Goal: Task Accomplishment & Management: Use online tool/utility

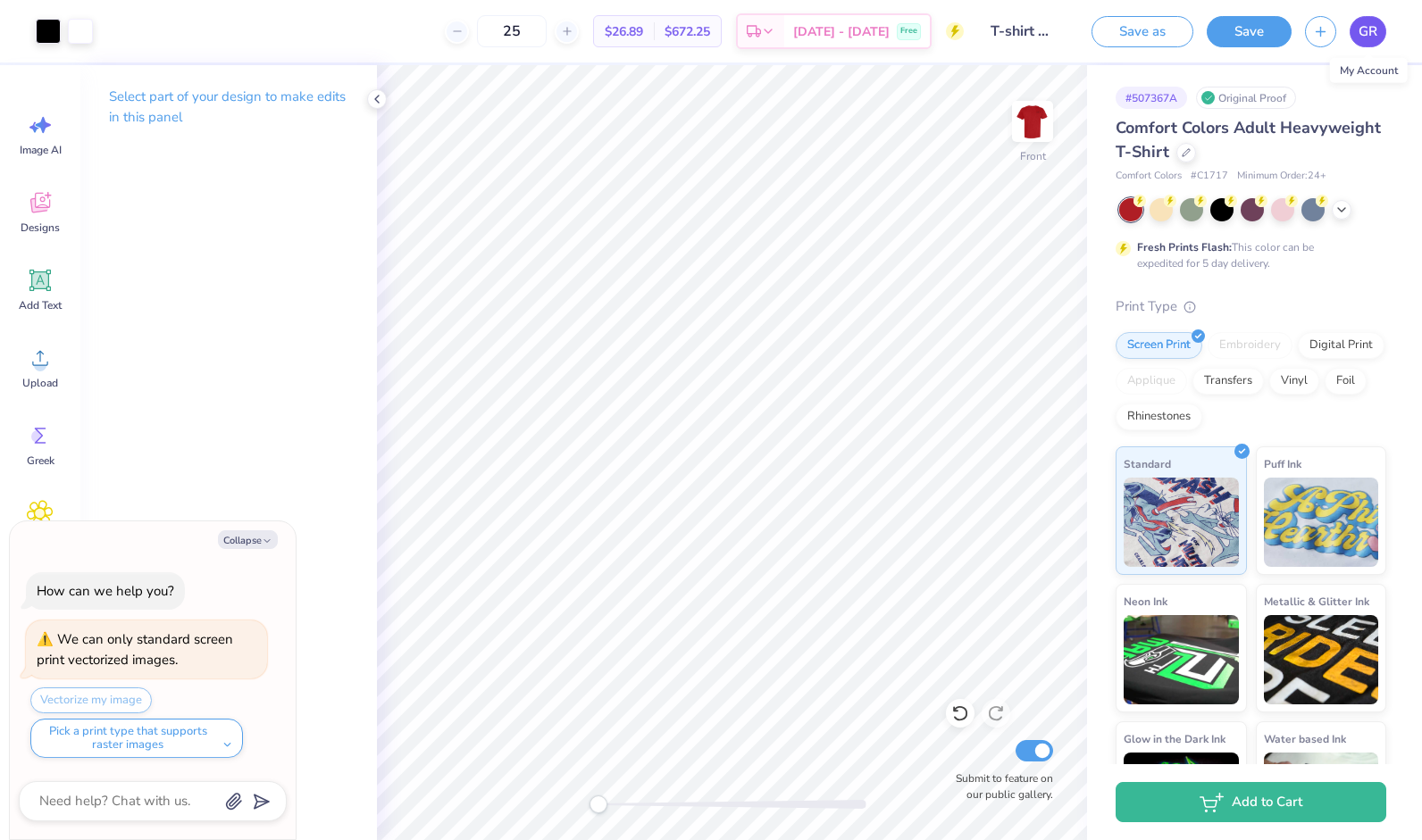
click at [1372, 32] on span "GR" at bounding box center [1367, 31] width 19 height 20
click at [1353, 31] on link "GR" at bounding box center [1368, 31] width 37 height 31
type textarea "x"
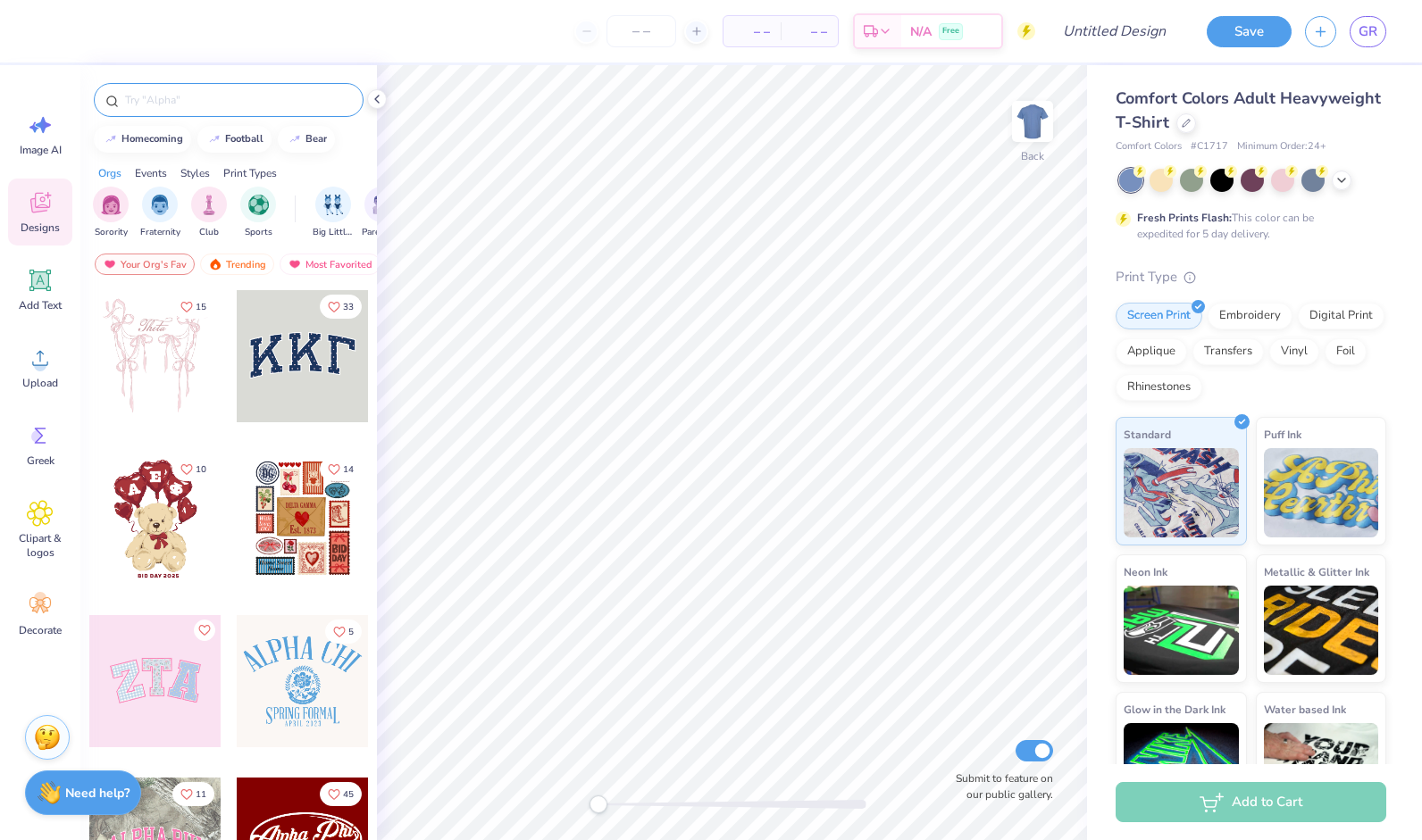
click at [189, 96] on input "text" at bounding box center [237, 99] width 229 height 18
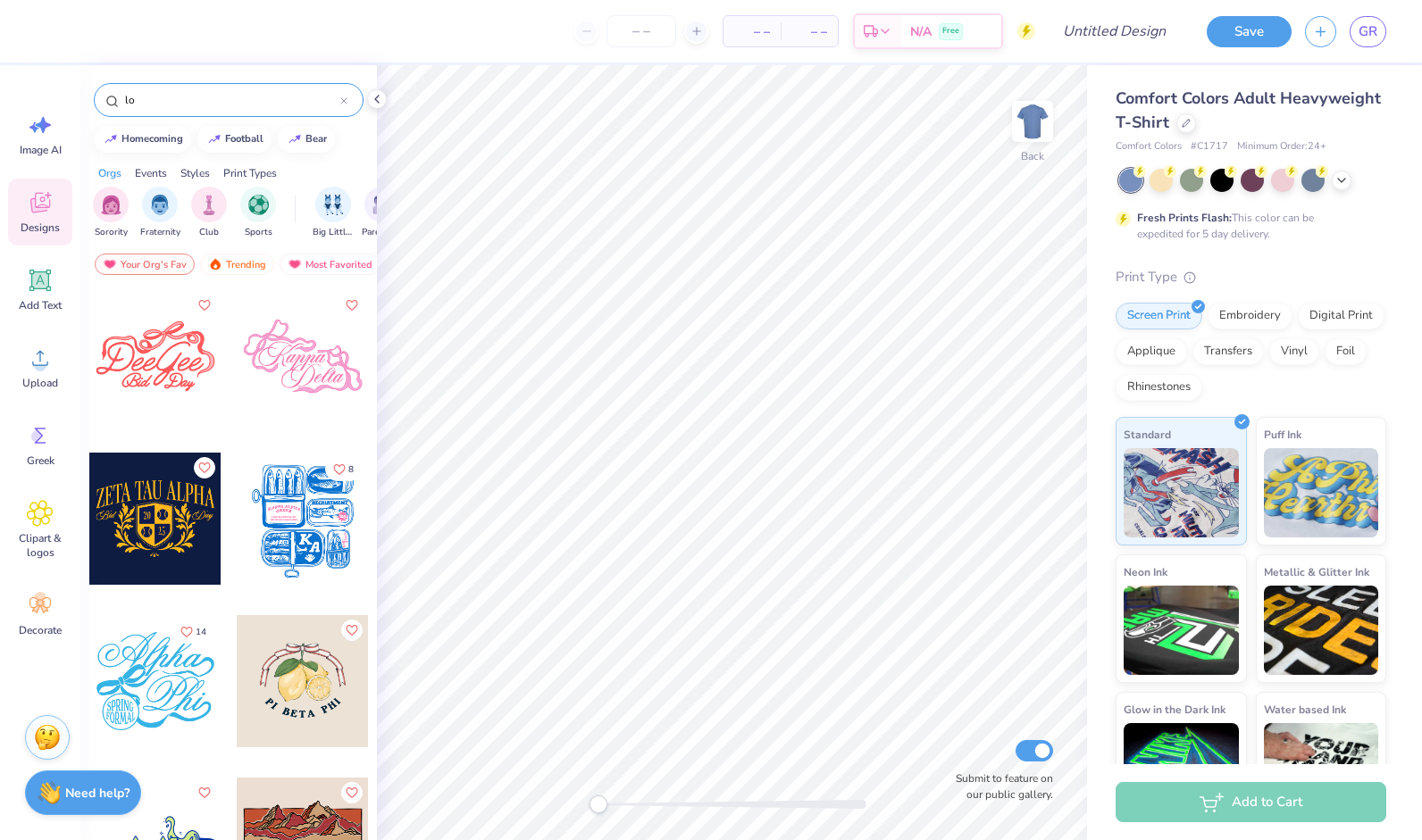
type input "l"
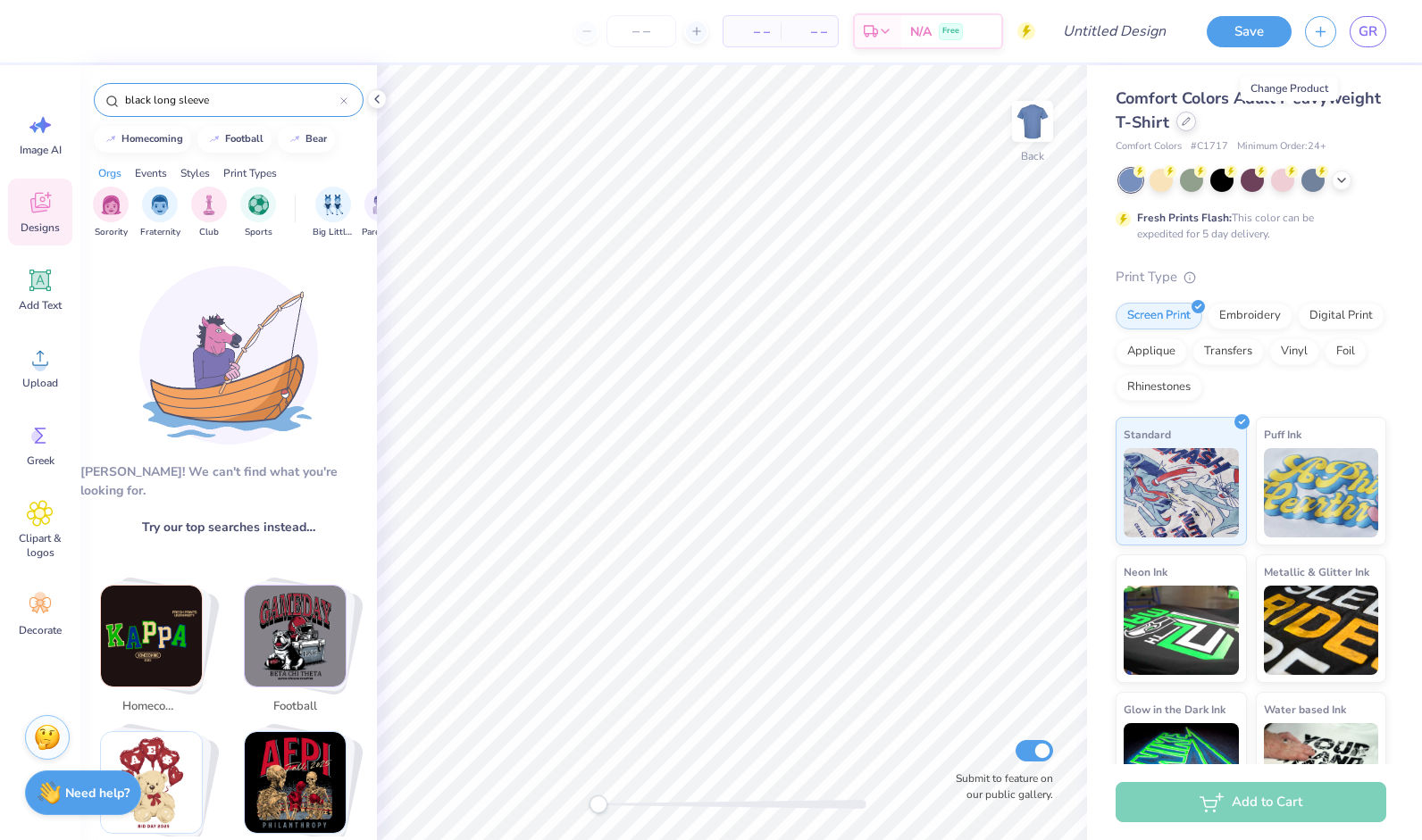
type input "black long sleeve"
click at [1196, 129] on div at bounding box center [1185, 121] width 19 height 19
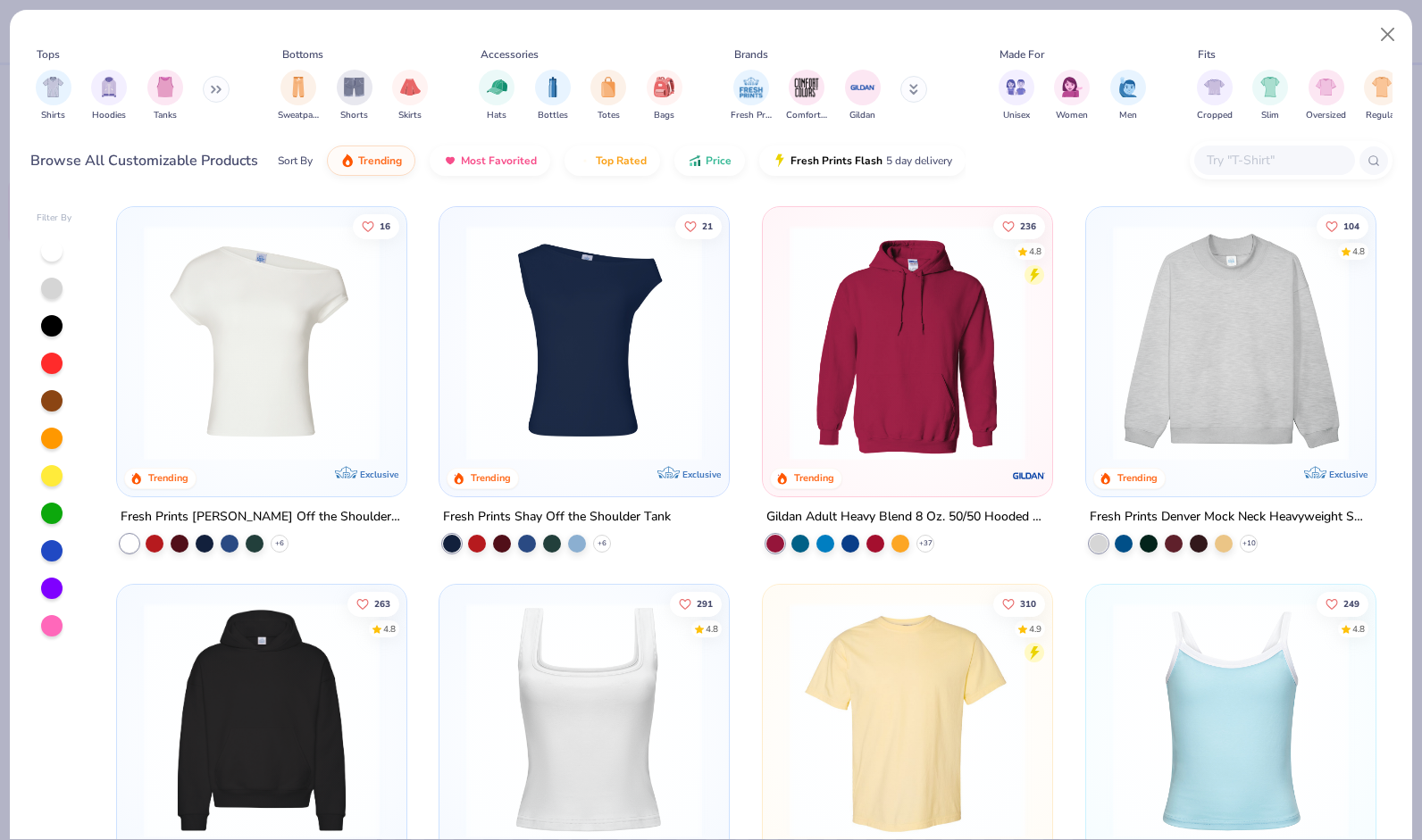
click at [1253, 167] on input "text" at bounding box center [1273, 160] width 138 height 20
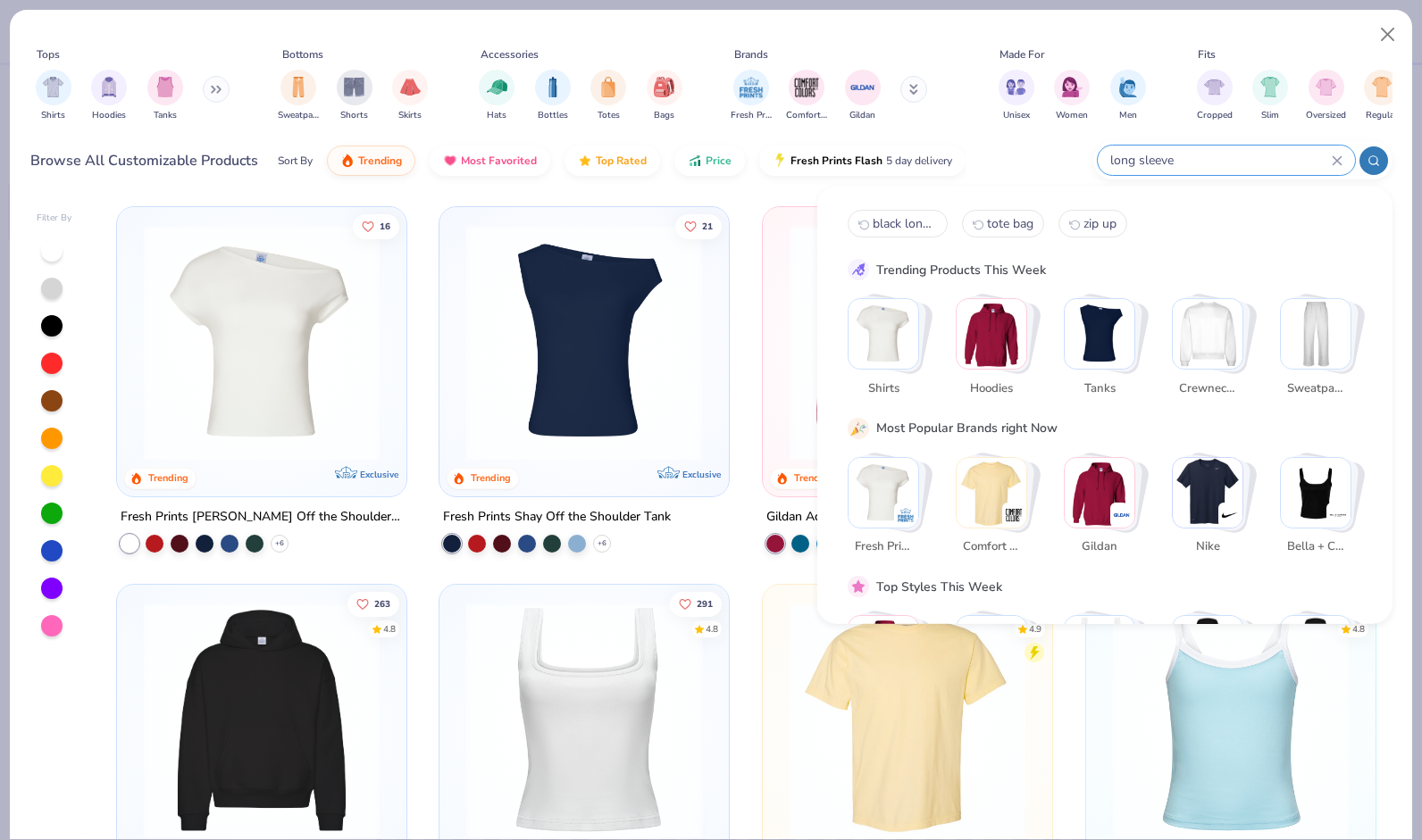
type input "long sleeve"
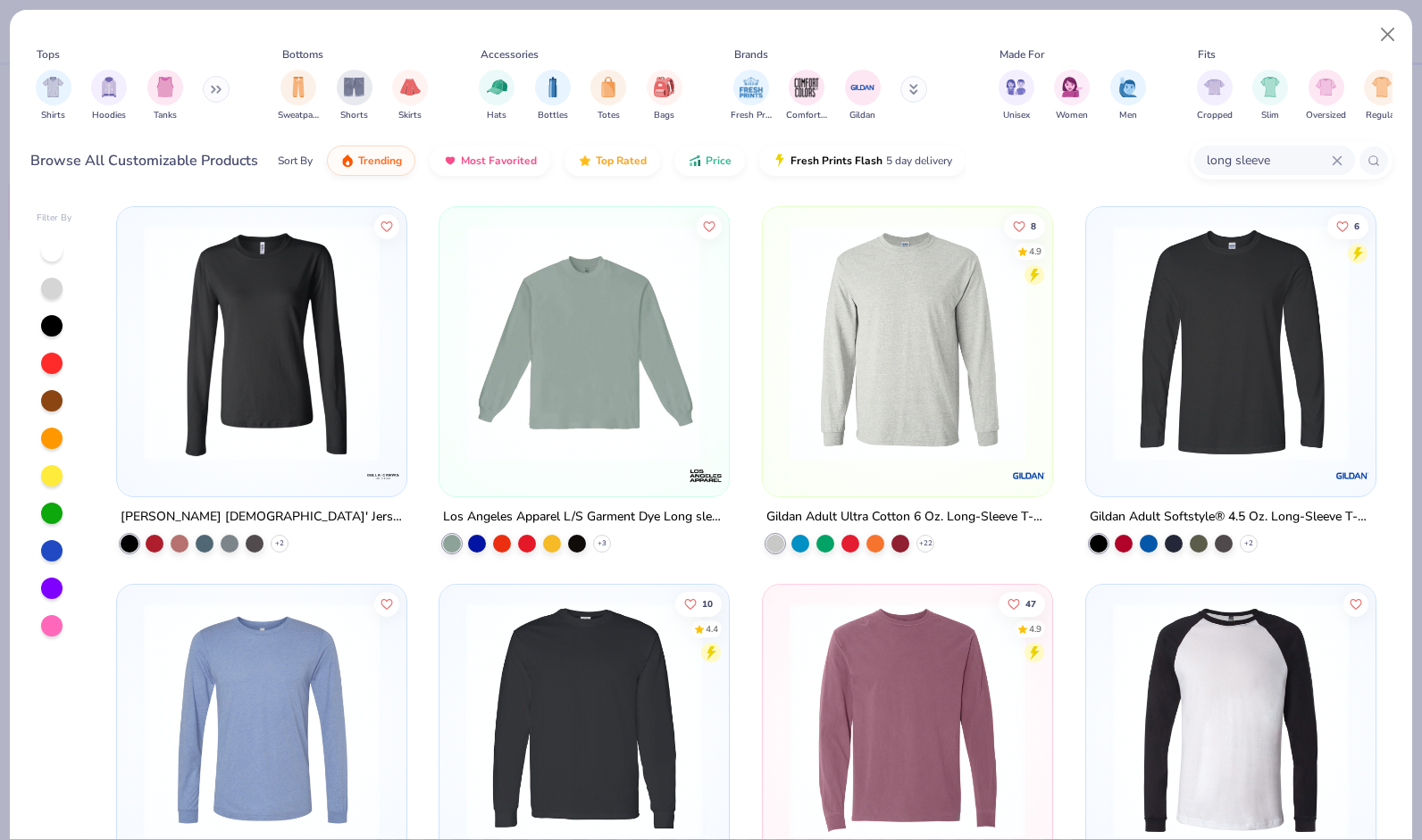
click at [597, 677] on img at bounding box center [584, 721] width 253 height 236
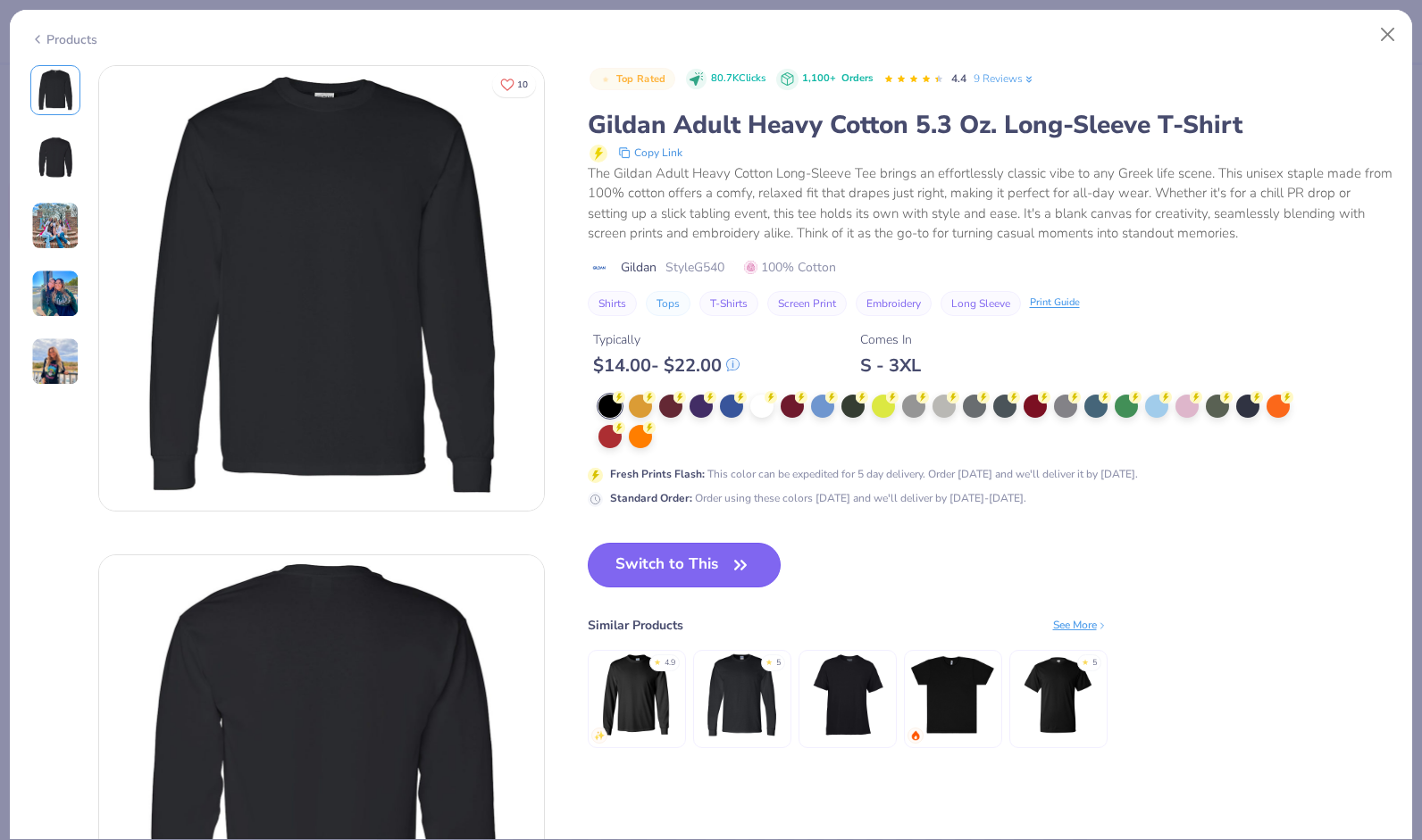
click at [710, 566] on button "Switch to This" at bounding box center [684, 565] width 193 height 44
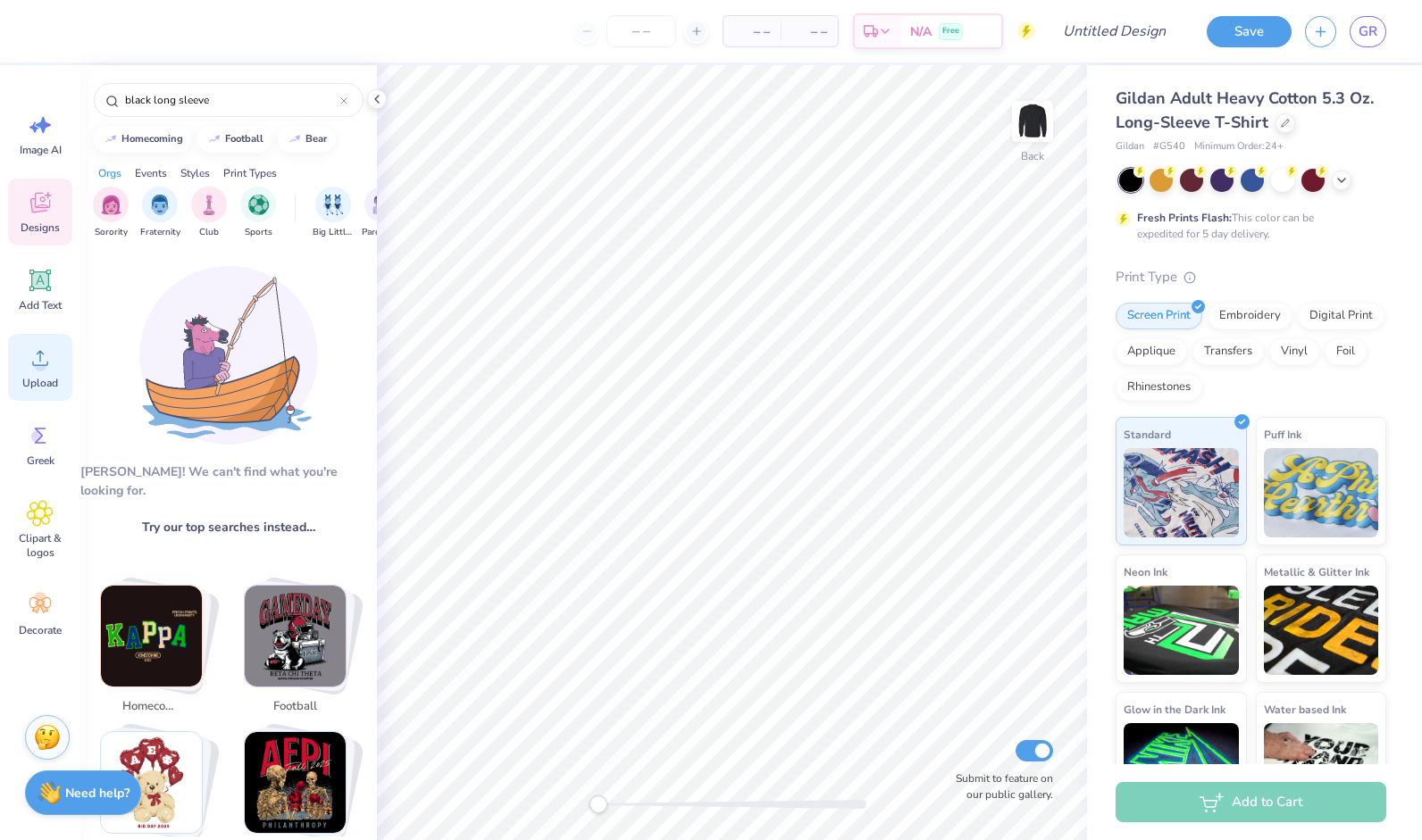
click at [43, 367] on circle at bounding box center [41, 365] width 13 height 13
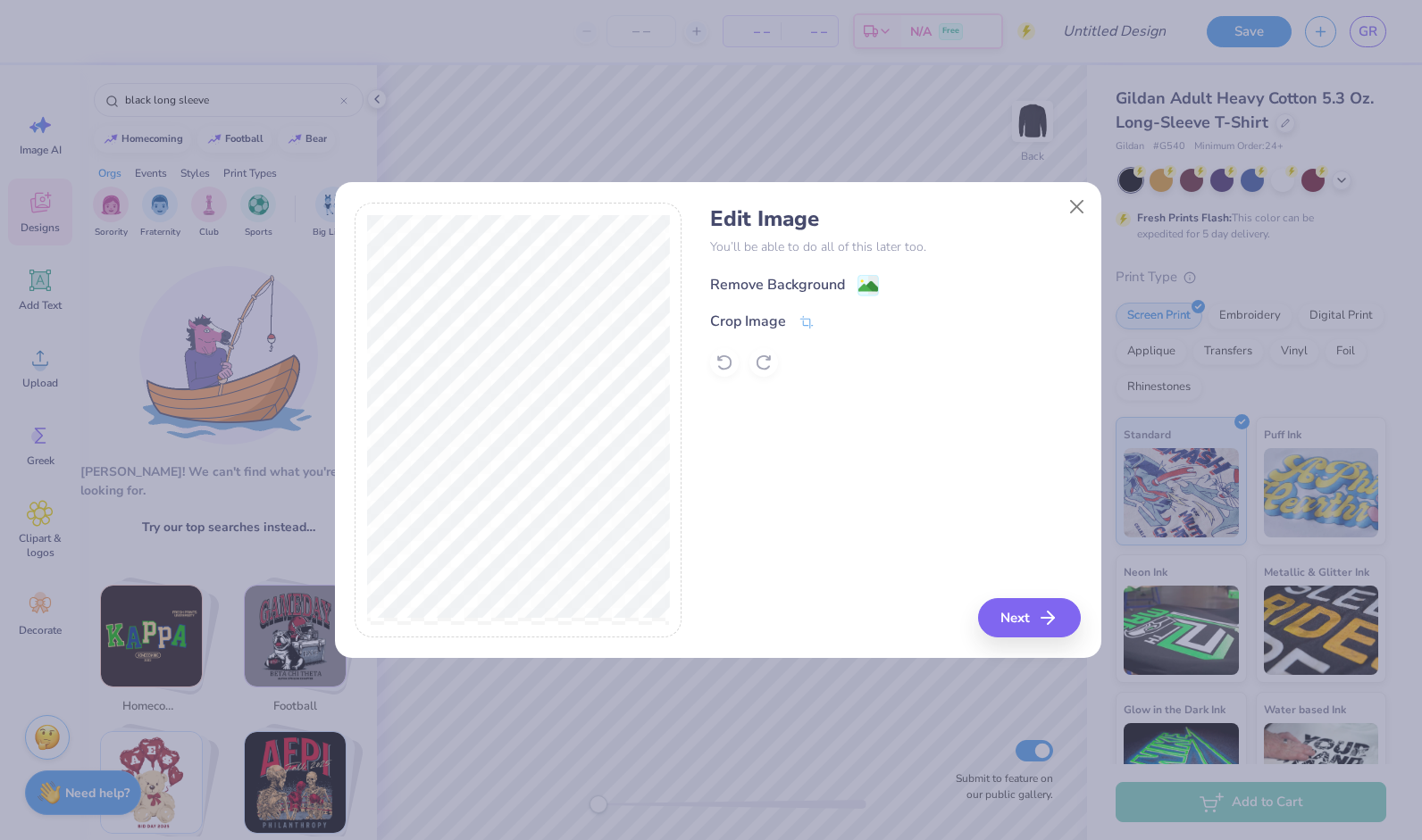
click at [863, 280] on image at bounding box center [868, 286] width 19 height 19
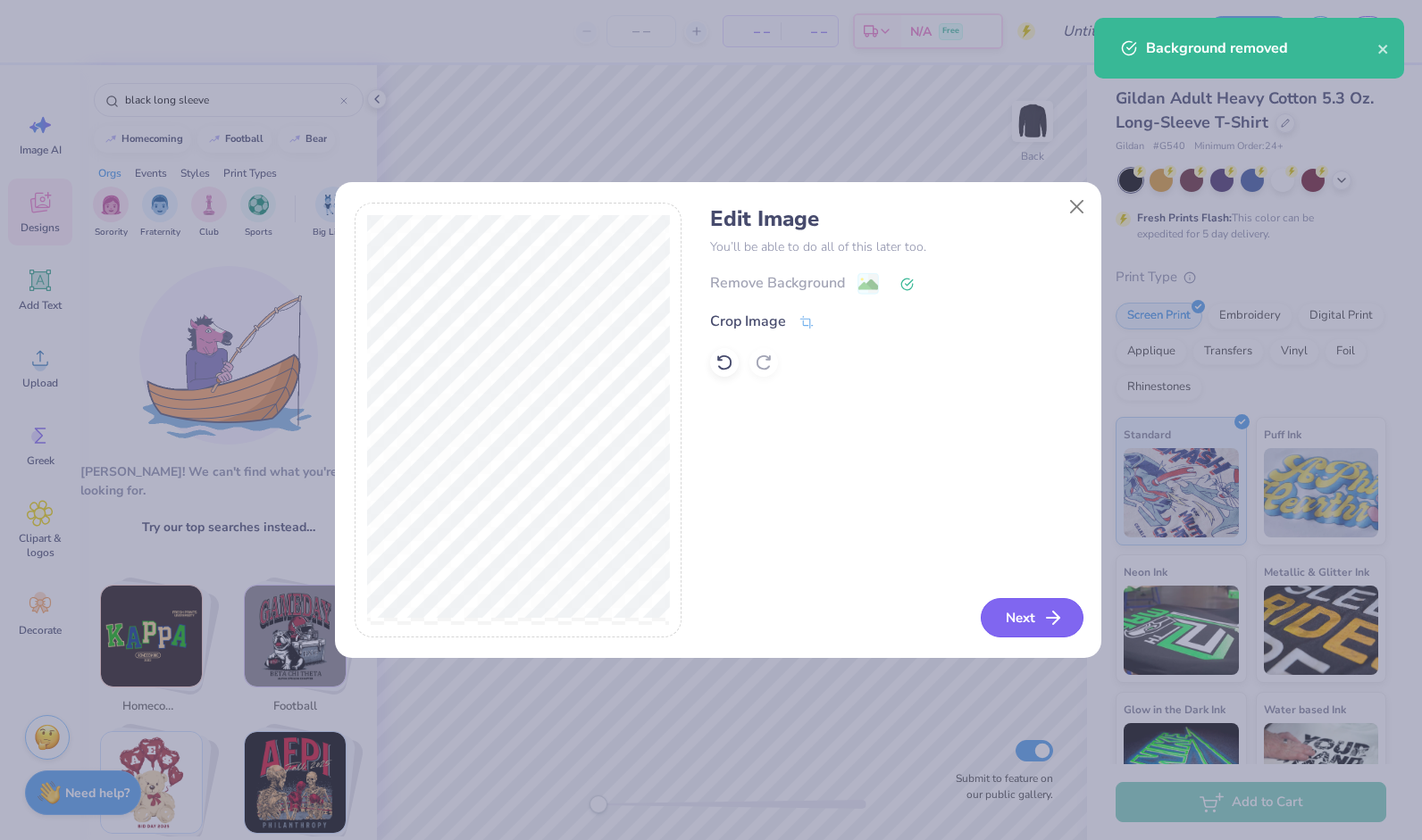
click at [1041, 622] on button "Next" at bounding box center [1032, 618] width 103 height 39
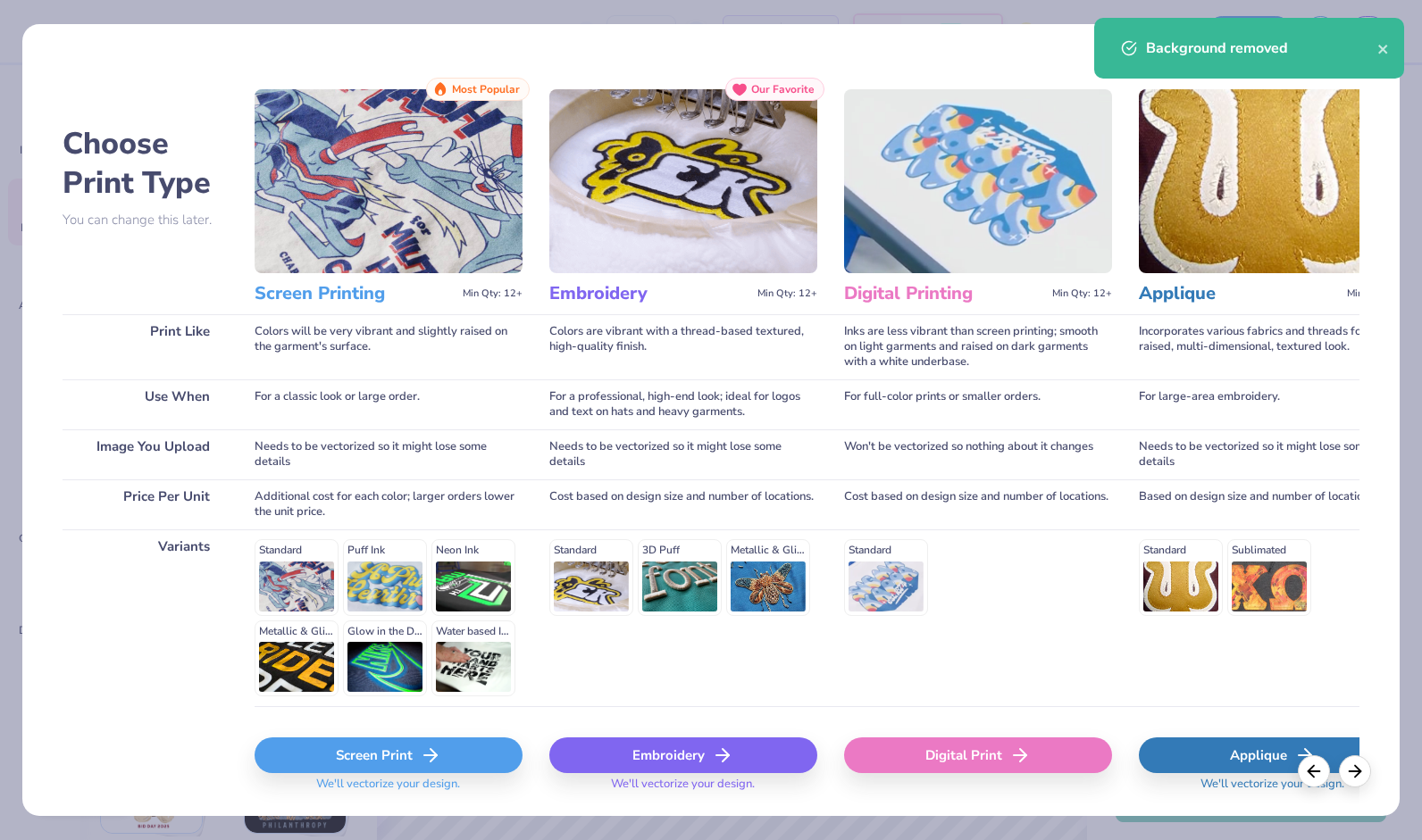
click at [403, 772] on div "Screen Print" at bounding box center [389, 755] width 268 height 36
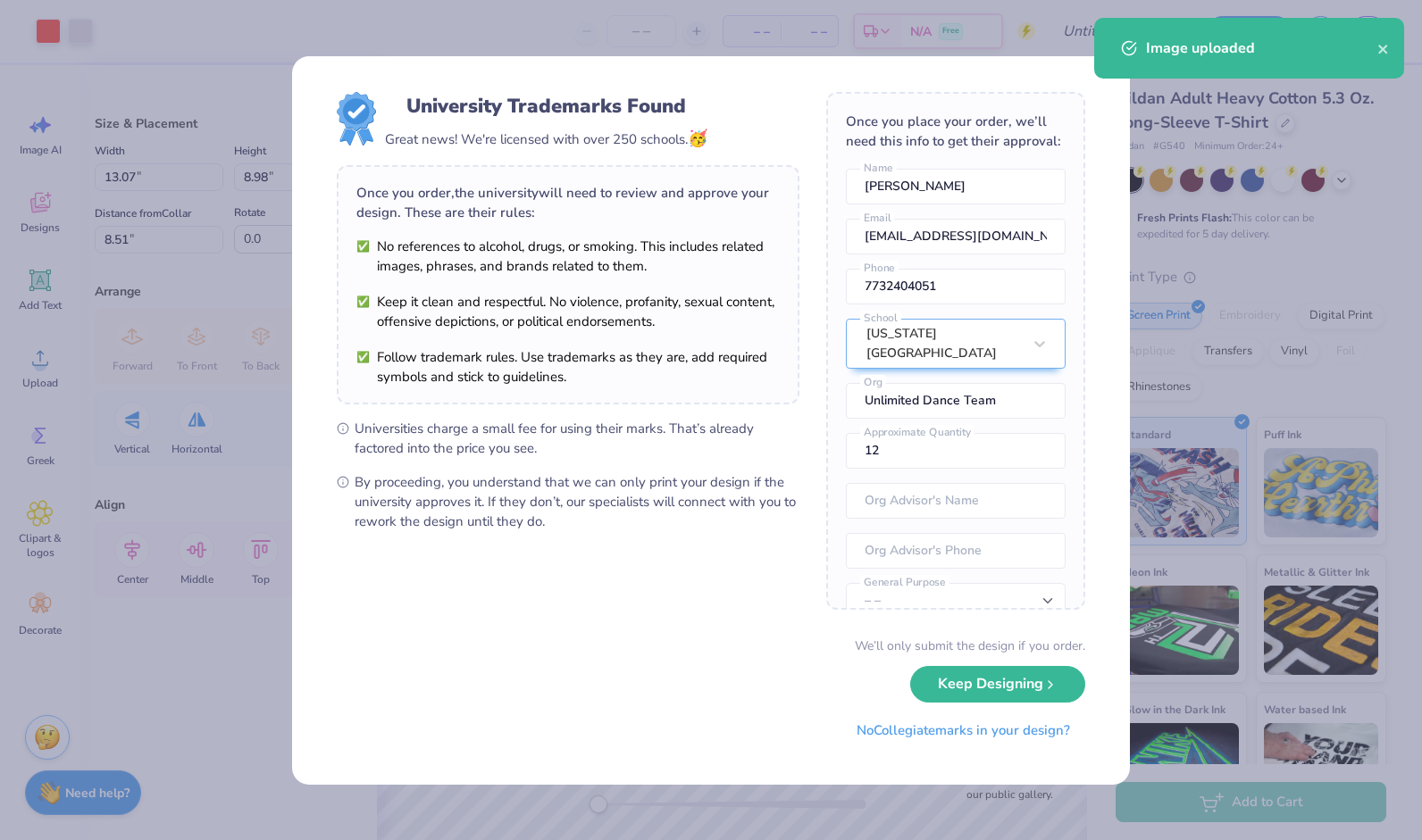
click at [885, 564] on div "Once you place your order, we’ll need this info to get their approval: [PERSON_…" at bounding box center [956, 351] width 259 height 518
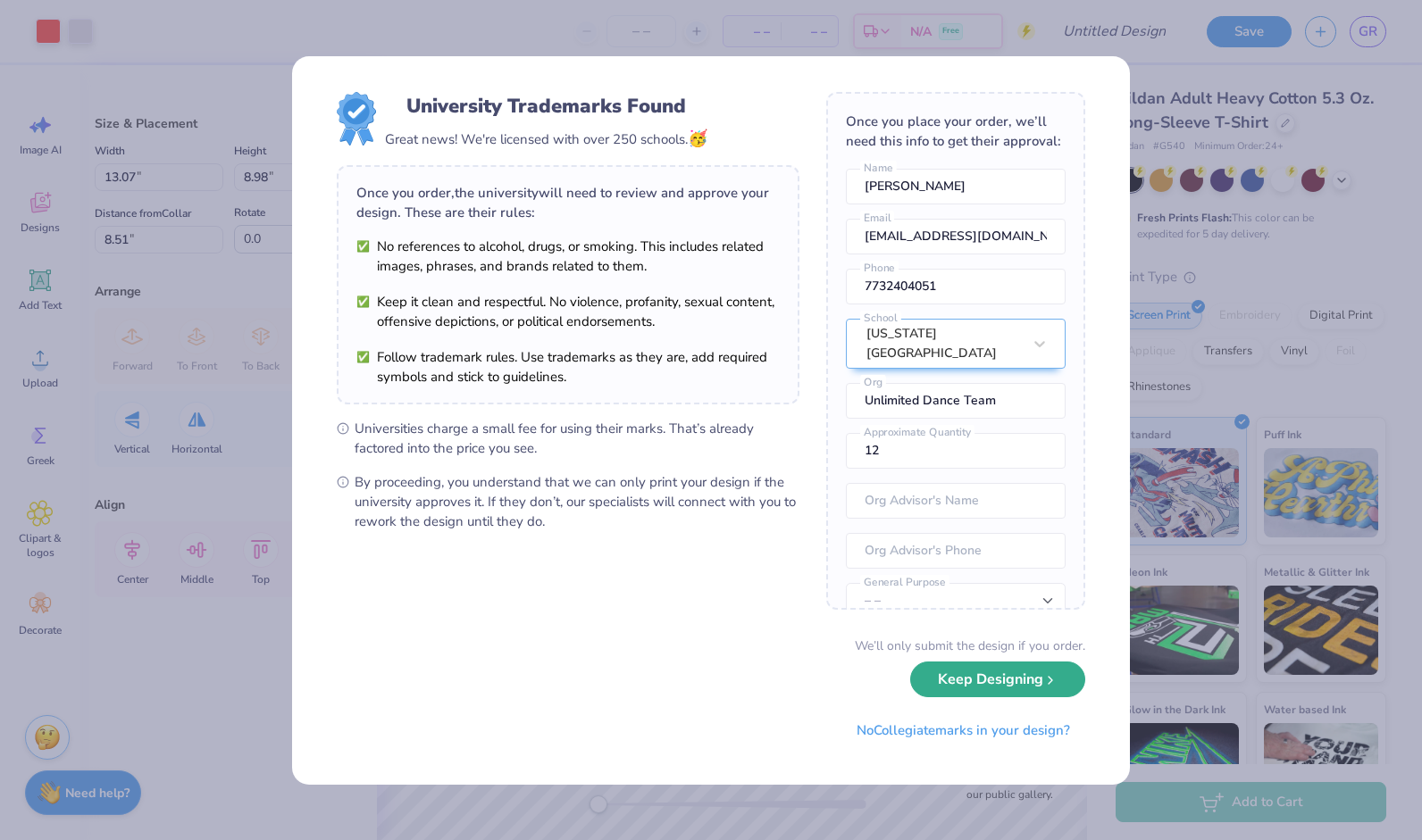
click at [991, 686] on button "Keep Designing" at bounding box center [997, 680] width 175 height 37
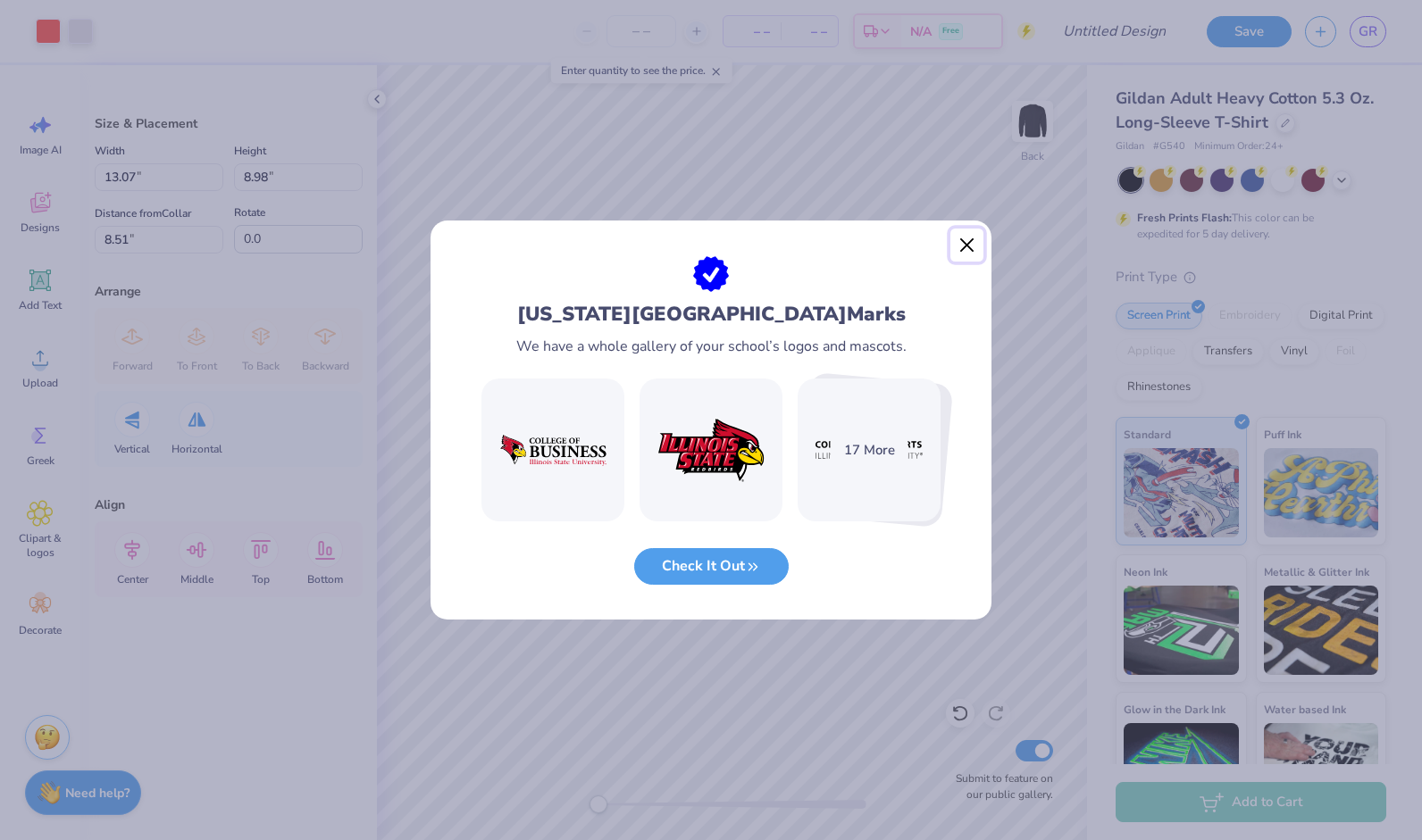
click at [967, 240] on button "Close" at bounding box center [967, 245] width 34 height 34
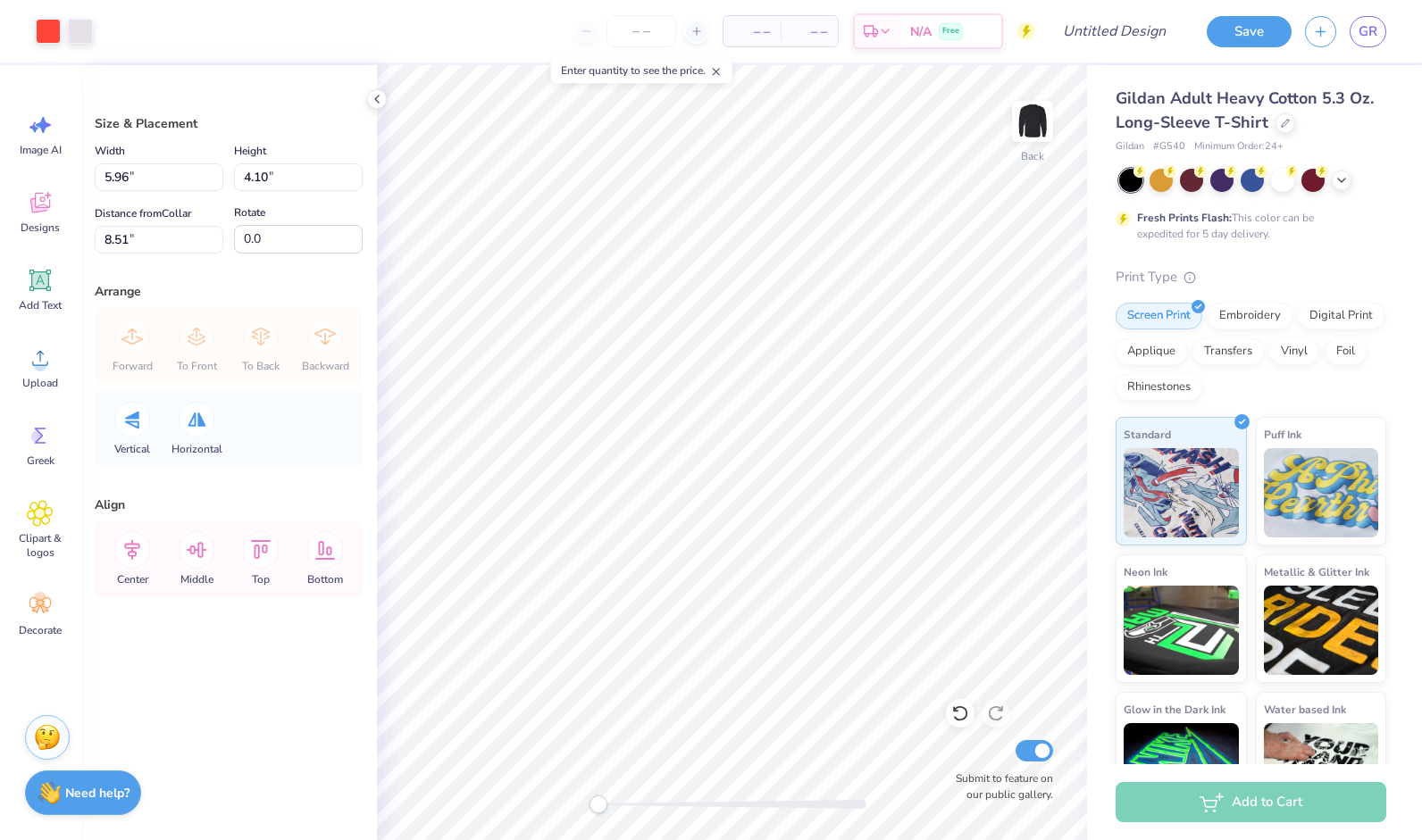
type input "5.96"
type input "4.10"
type input "5.38"
type input "3.69"
type input "2.54"
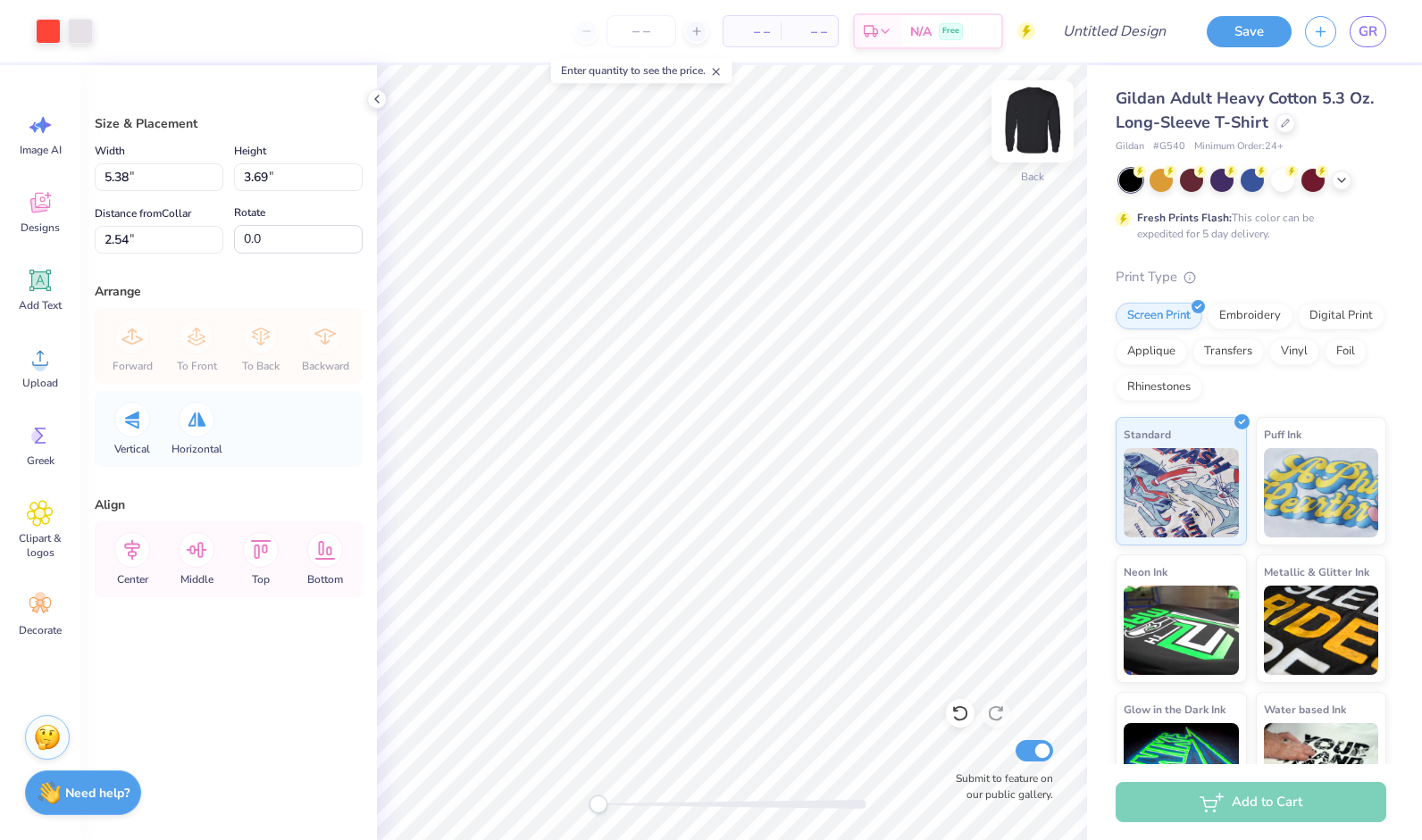
click at [1031, 109] on img at bounding box center [1032, 121] width 71 height 71
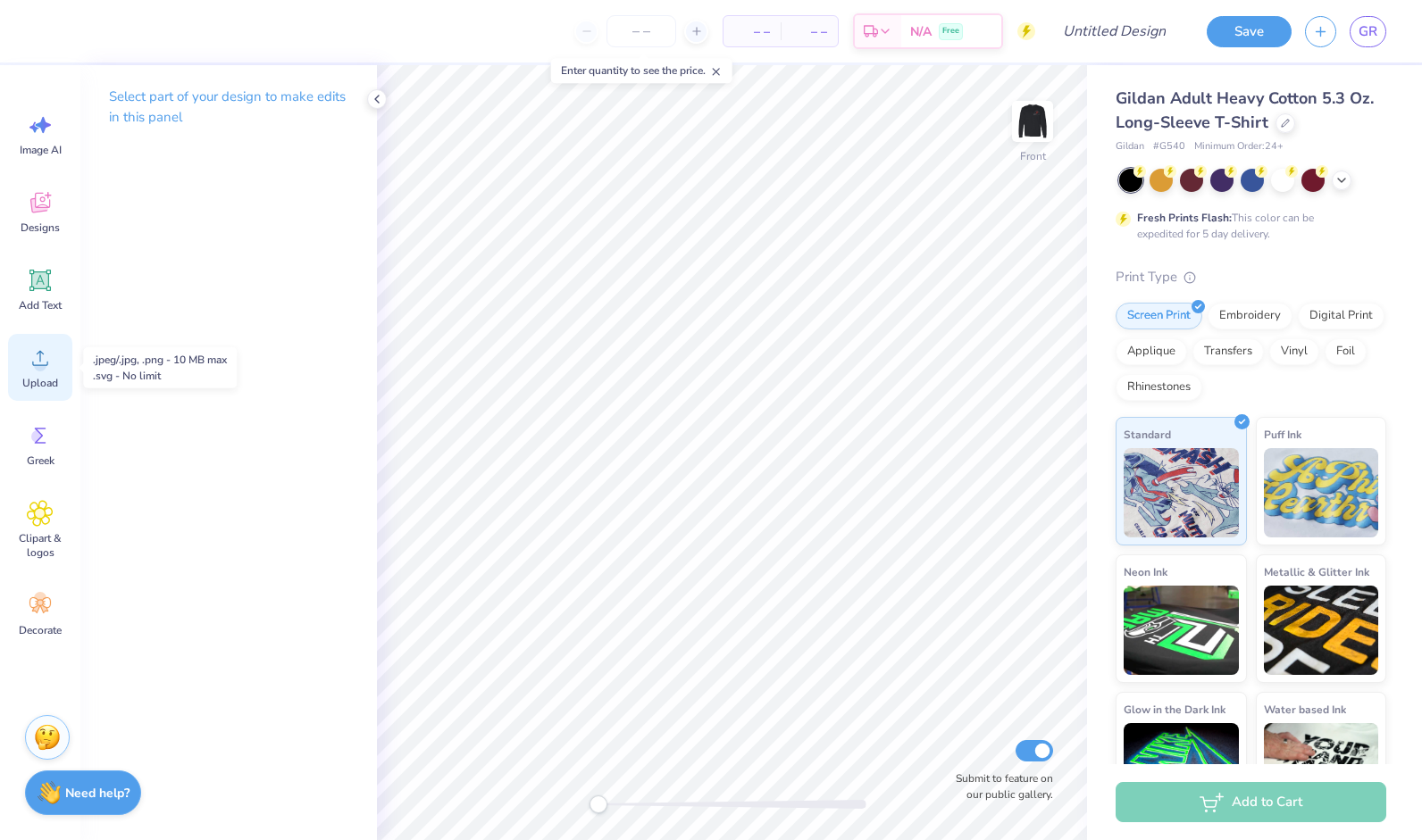
click at [50, 381] on span "Upload" at bounding box center [40, 382] width 36 height 14
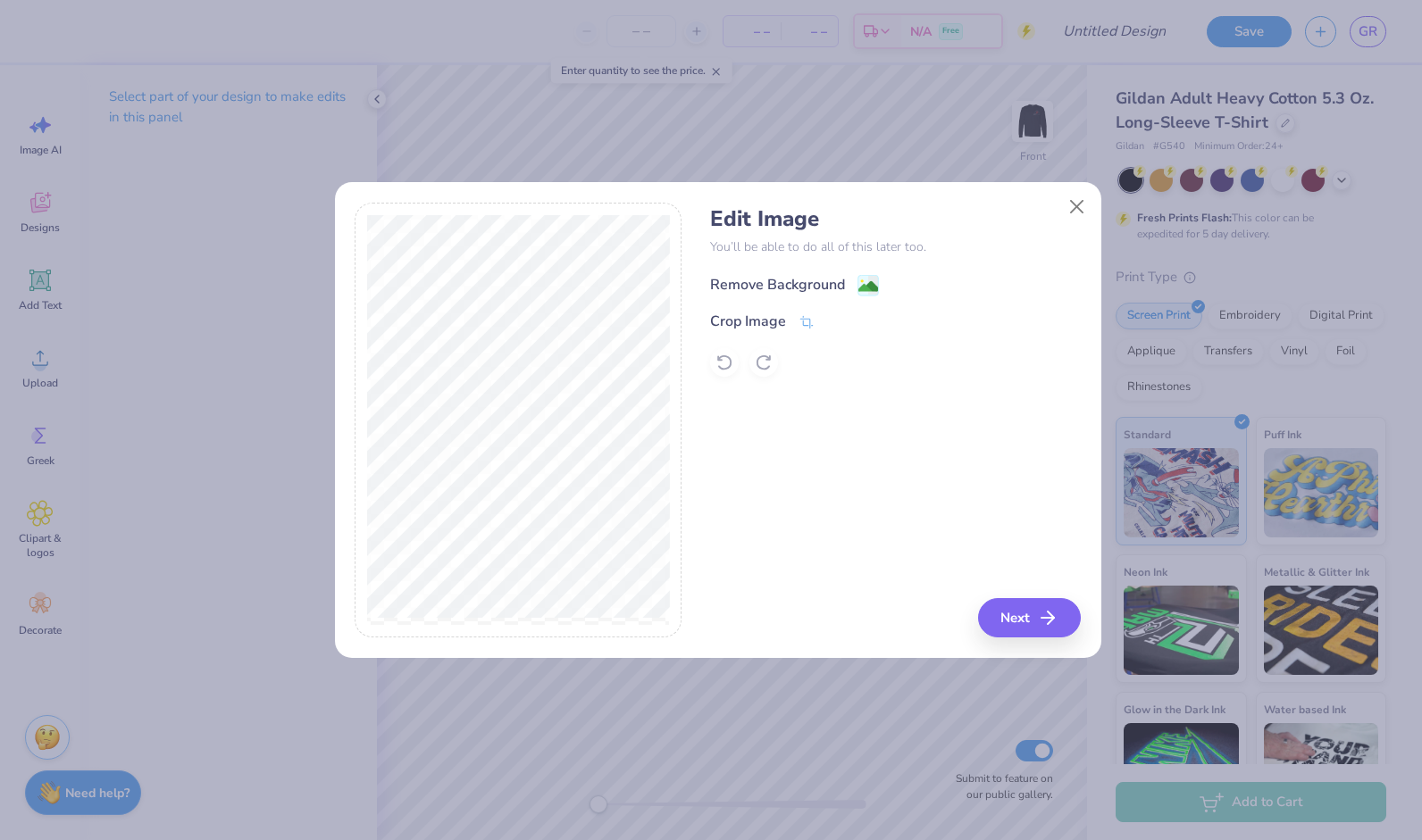
click at [859, 292] on image at bounding box center [868, 286] width 19 height 19
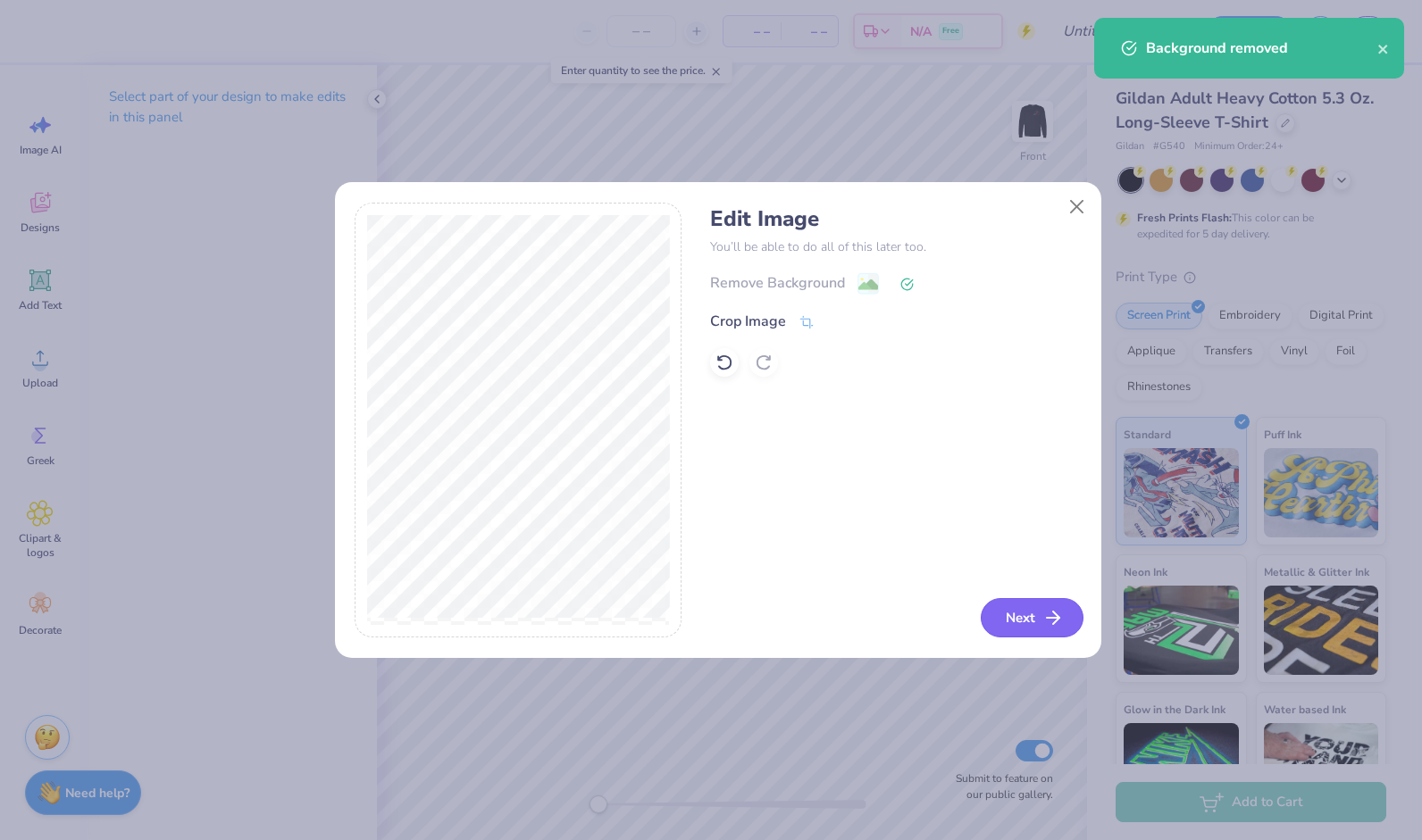
click at [1033, 620] on button "Next" at bounding box center [1032, 618] width 103 height 39
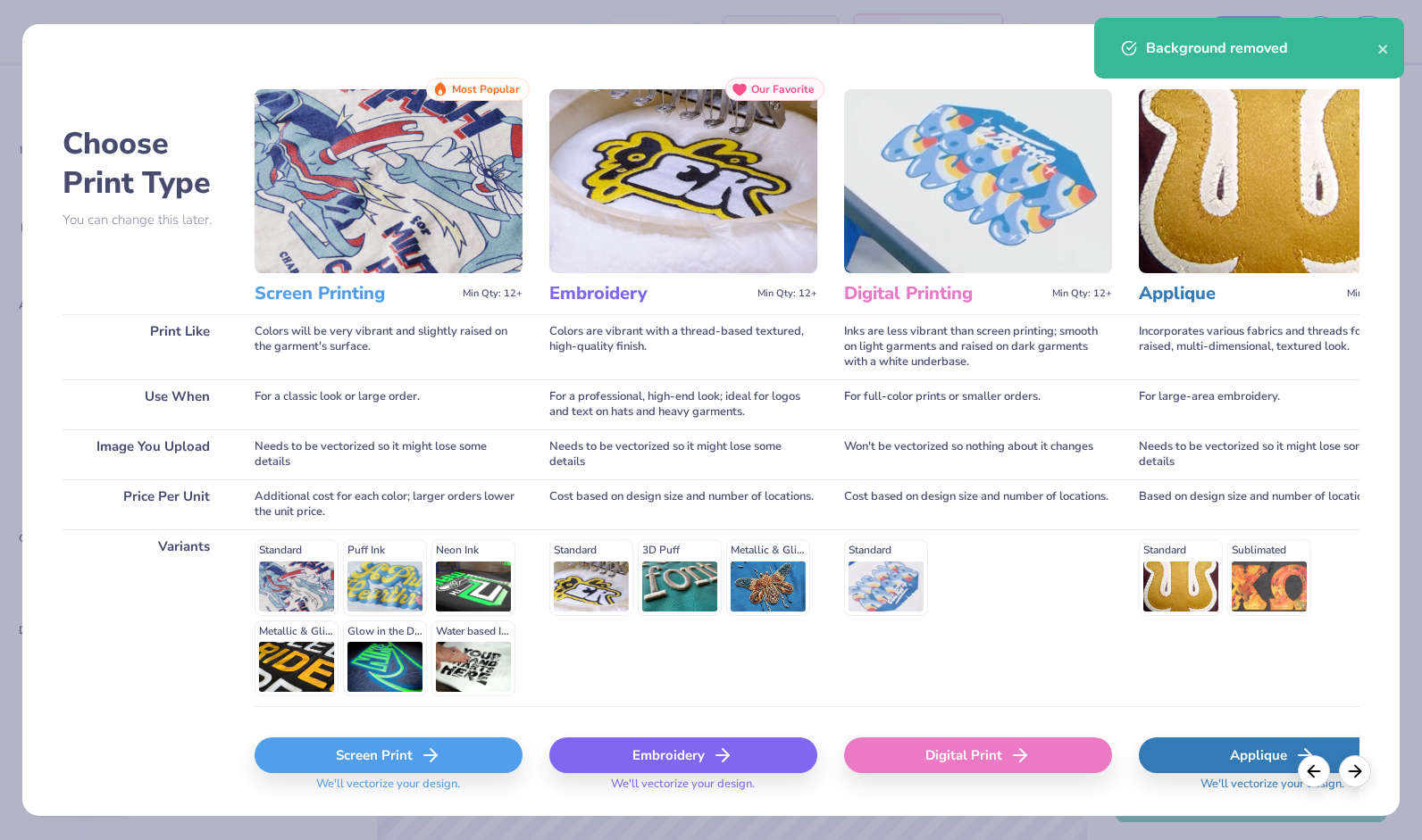
click at [476, 754] on div "Screen Print" at bounding box center [389, 755] width 268 height 36
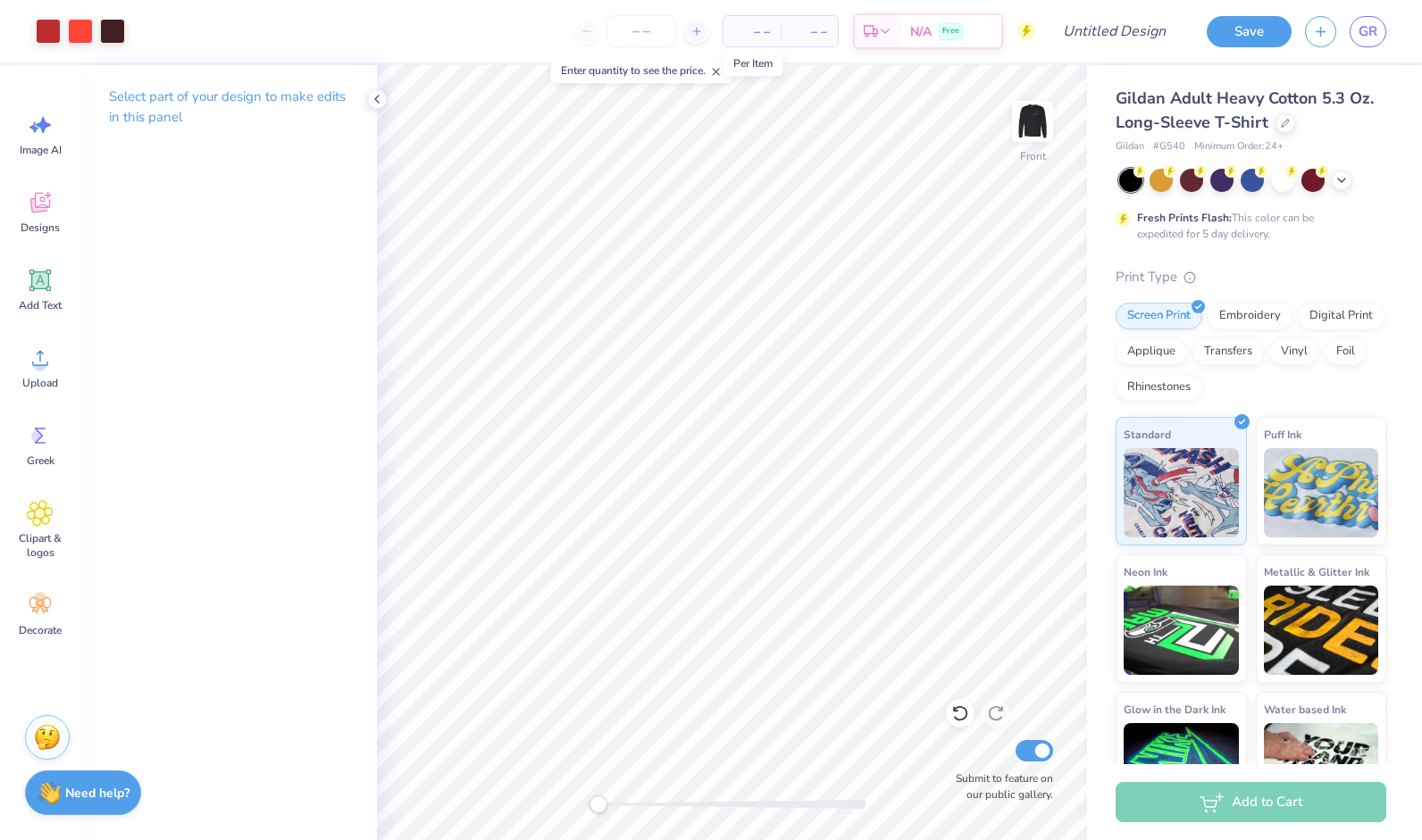
click at [739, 36] on span "– –" at bounding box center [752, 31] width 36 height 19
click at [1119, 31] on input "Design Title" at bounding box center [1136, 31] width 88 height 36
type input "Black long sleeve"
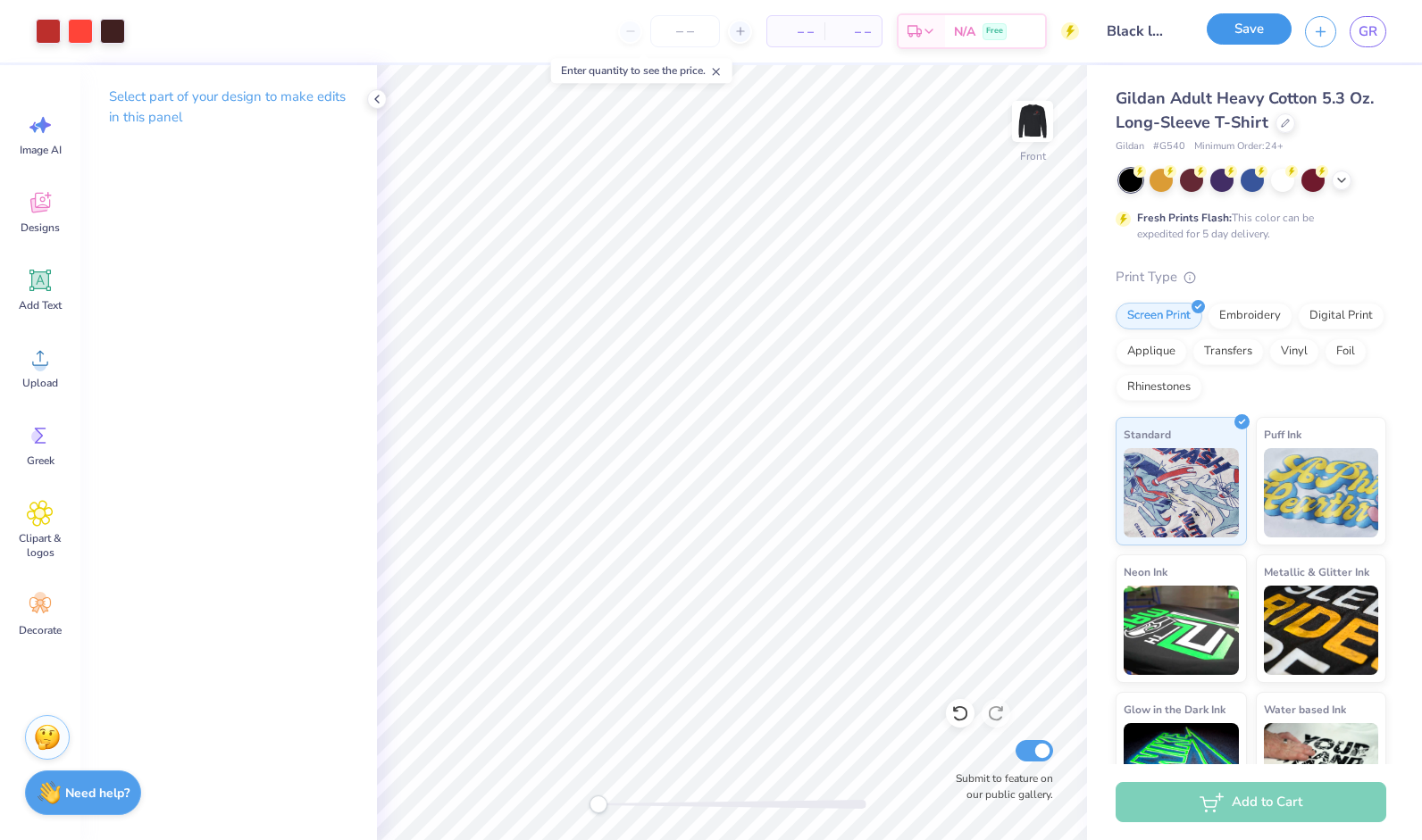
click at [1242, 34] on button "Save" at bounding box center [1249, 29] width 85 height 31
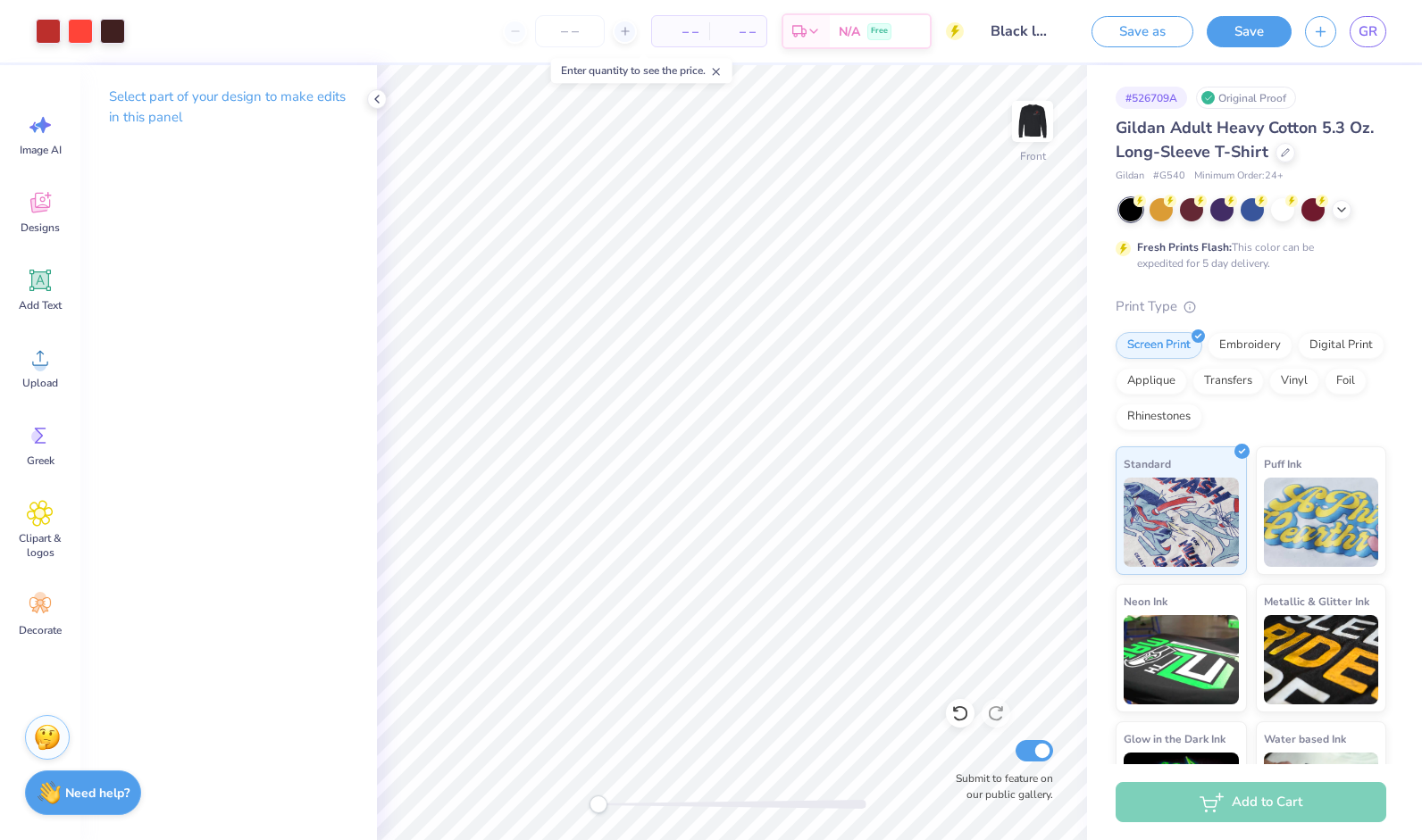
click at [1369, 21] on div "Design Saved" at bounding box center [1249, 18] width 317 height 7
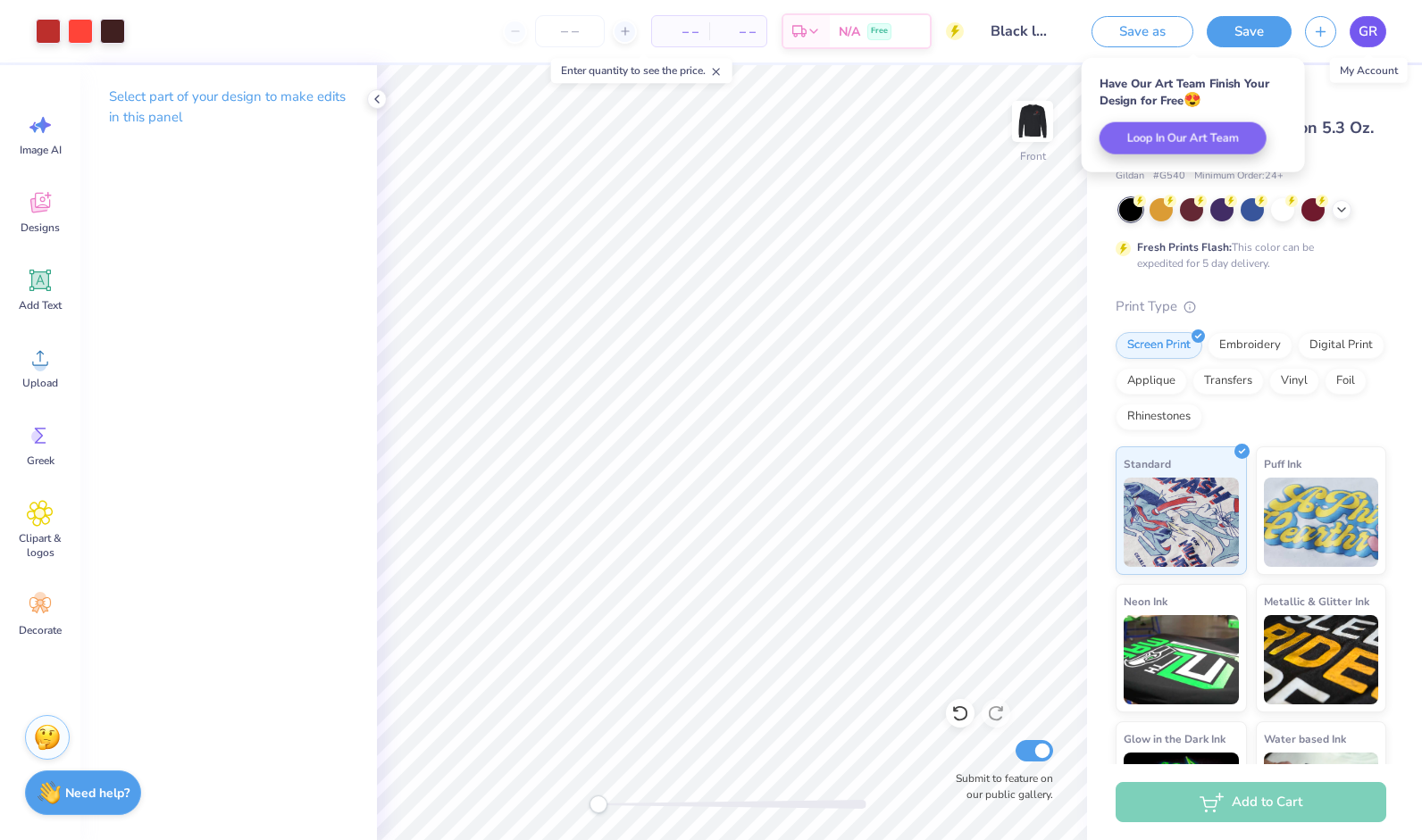
click at [1357, 34] on link "GR" at bounding box center [1368, 31] width 37 height 31
